Goal: Navigation & Orientation: Find specific page/section

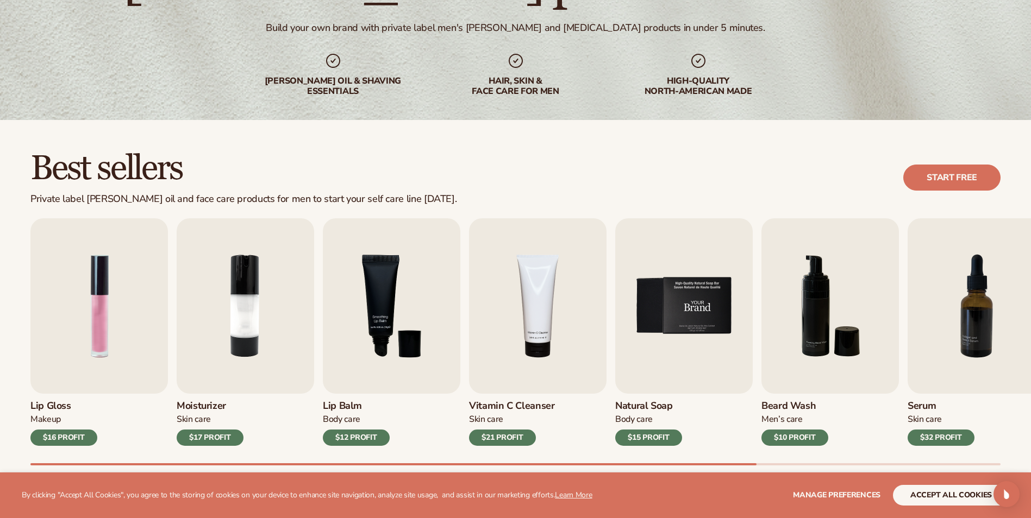
scroll to position [326, 0]
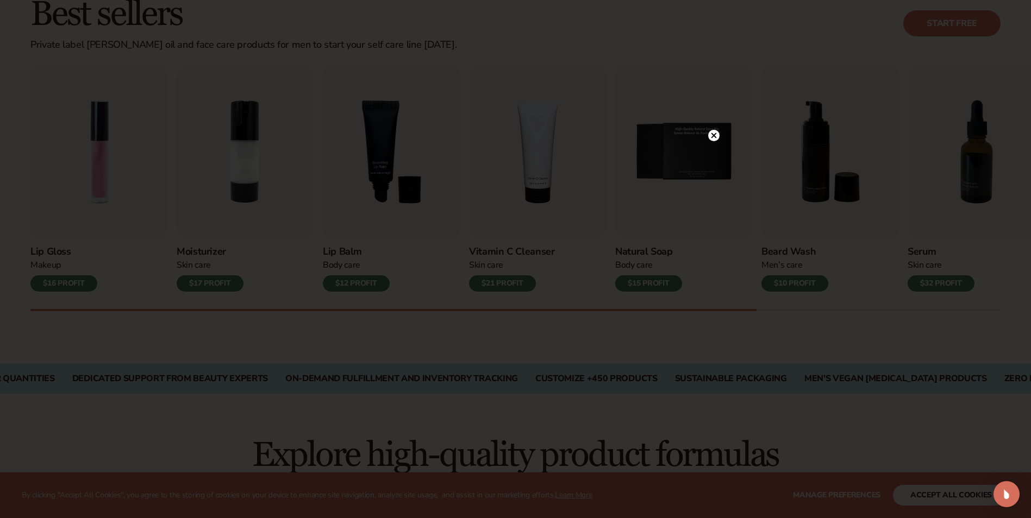
click at [715, 134] on icon at bounding box center [713, 135] width 5 height 5
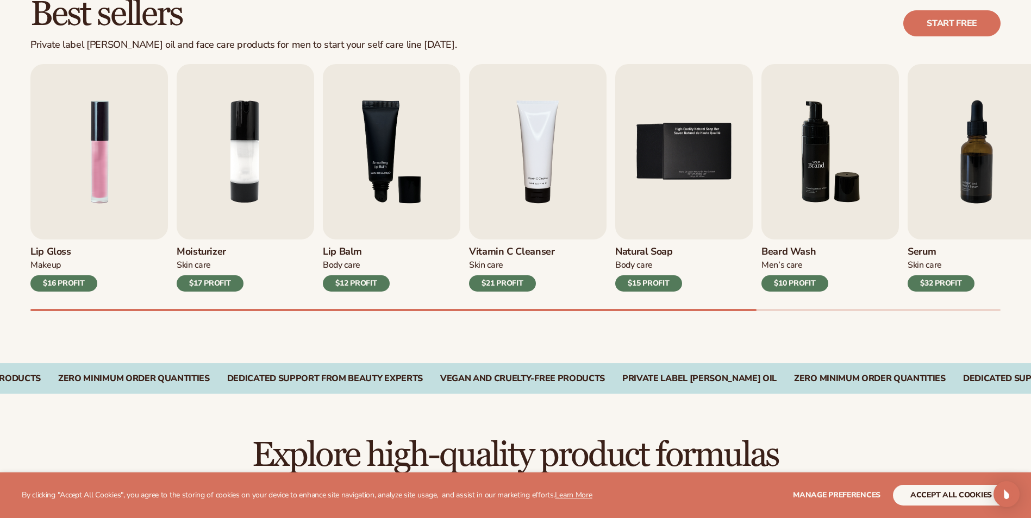
click at [813, 184] on img "6 / 9" at bounding box center [829, 152] width 137 height 176
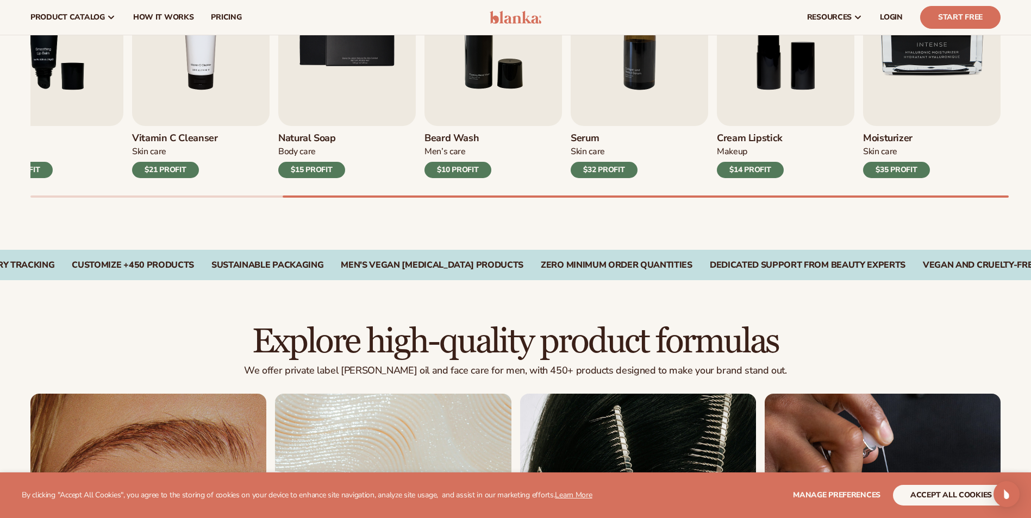
scroll to position [254, 0]
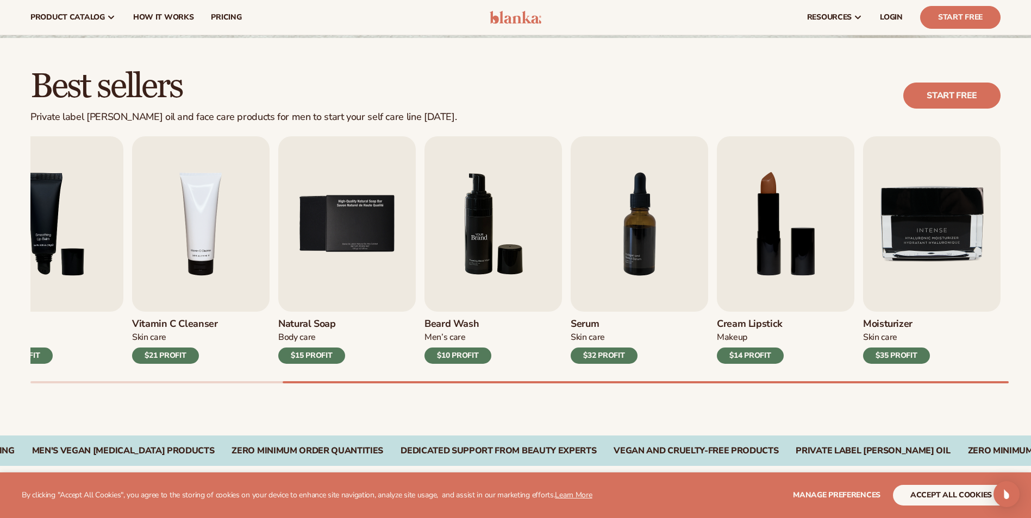
click at [483, 268] on img "6 / 9" at bounding box center [492, 224] width 137 height 176
click at [473, 266] on img "6 / 9" at bounding box center [492, 224] width 137 height 176
click at [463, 359] on div "$10 PROFIT" at bounding box center [457, 356] width 67 height 16
click at [457, 322] on h3 "Beard Wash" at bounding box center [457, 324] width 67 height 12
click at [947, 20] on link "Start Free" at bounding box center [960, 17] width 80 height 23
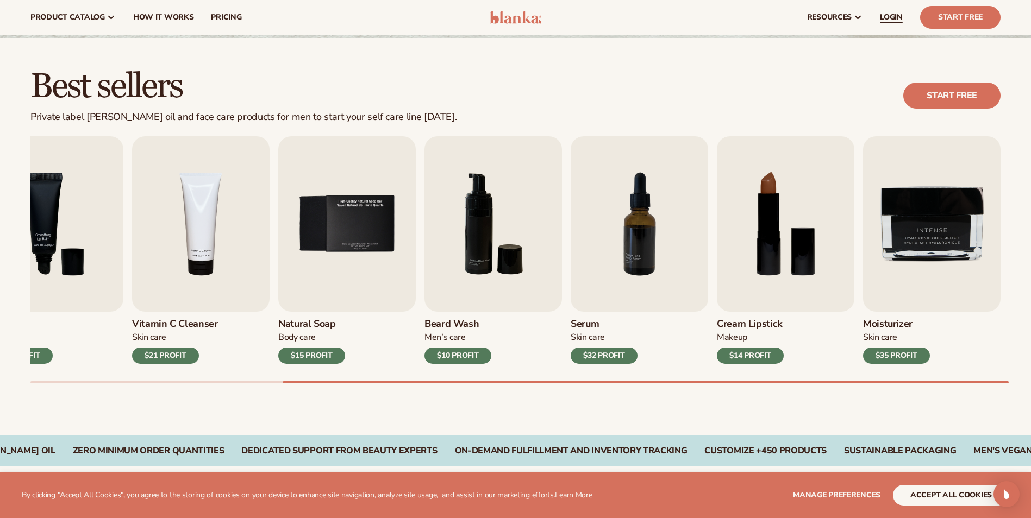
click at [892, 13] on span "LOGIN" at bounding box center [891, 17] width 23 height 9
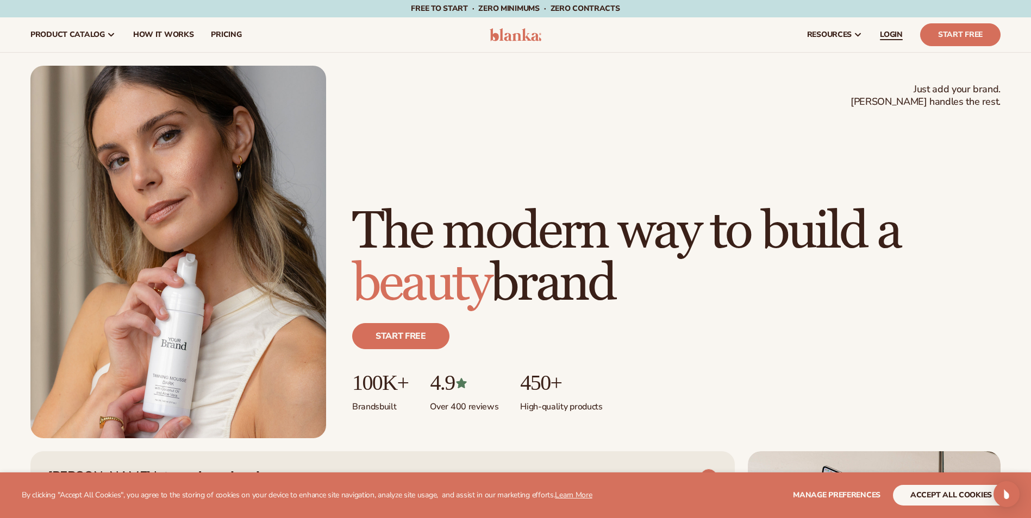
click at [886, 32] on span "LOGIN" at bounding box center [891, 34] width 23 height 9
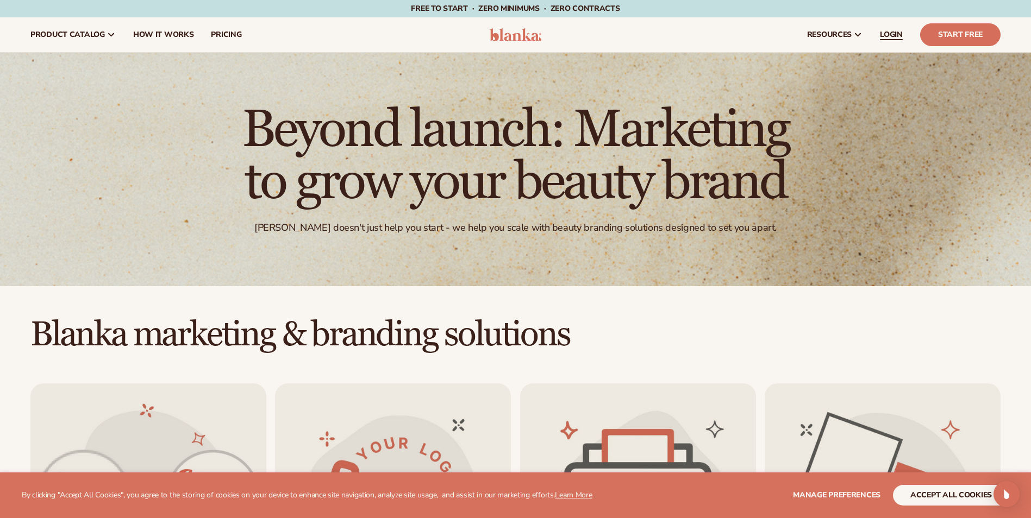
click at [889, 39] on span "LOGIN" at bounding box center [891, 34] width 23 height 9
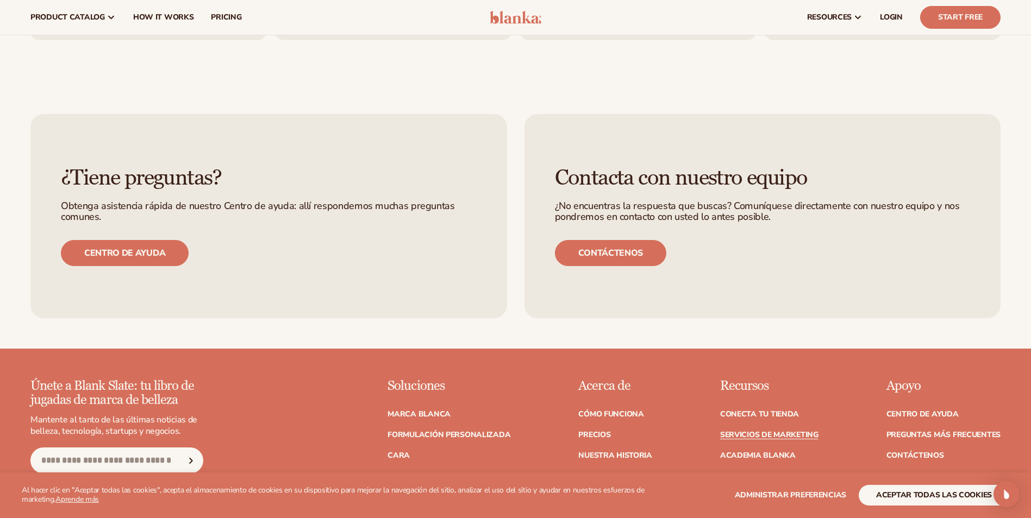
scroll to position [2282, 0]
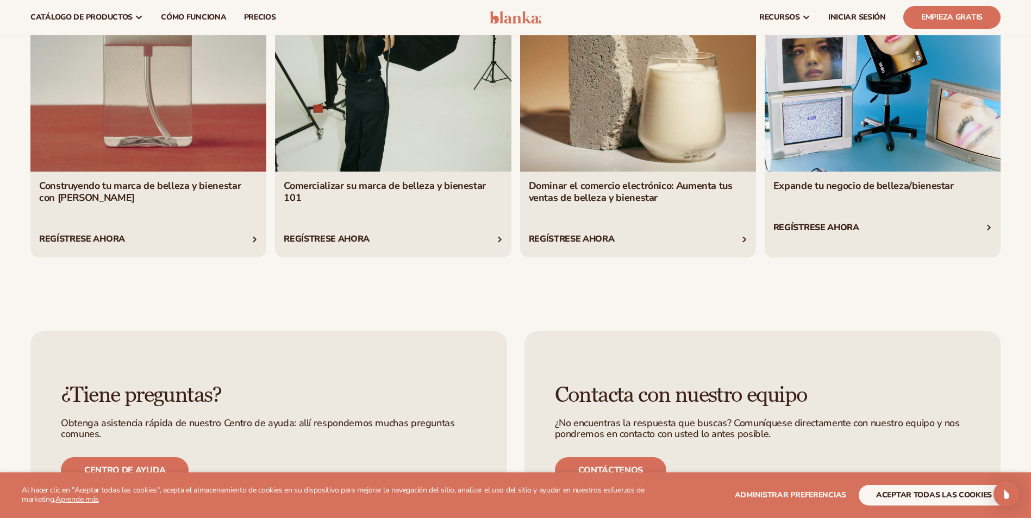
click at [455, 212] on link "2 / 4" at bounding box center [393, 105] width 236 height 308
